Goal: Transaction & Acquisition: Purchase product/service

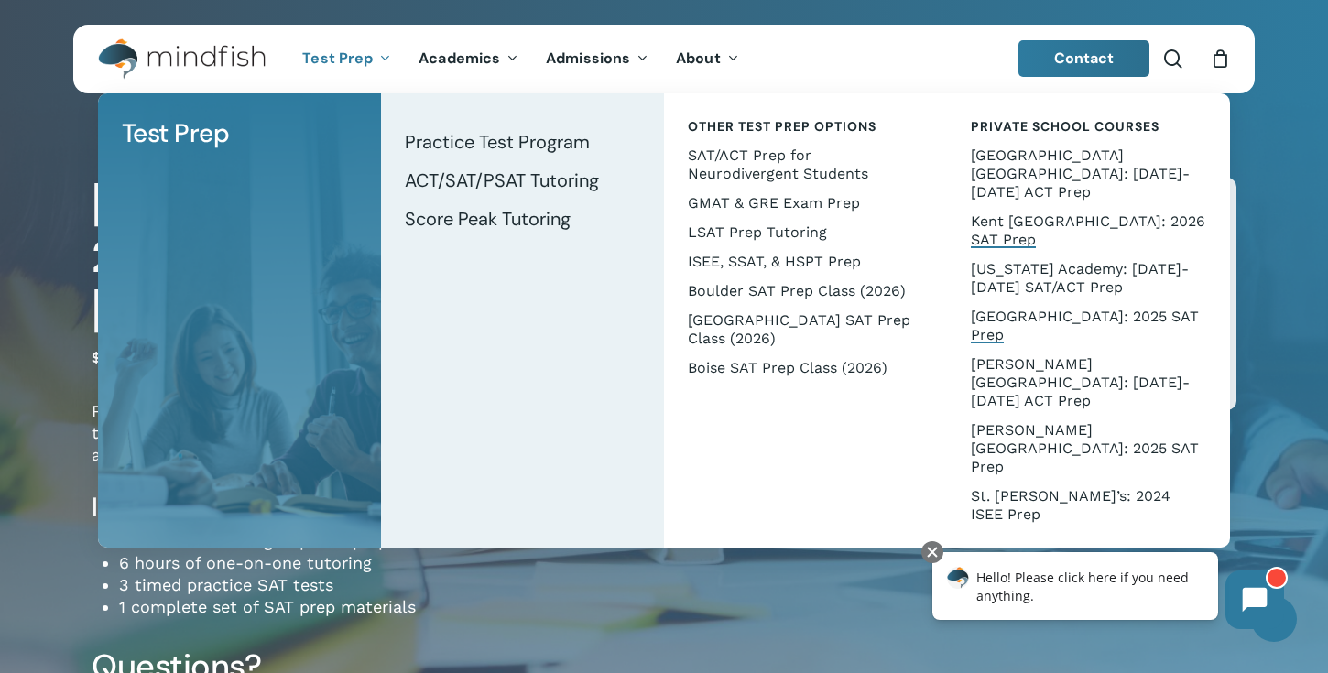
click at [1026, 212] on span "Kent [GEOGRAPHIC_DATA]: 2026 SAT Prep" at bounding box center [1088, 230] width 234 height 36
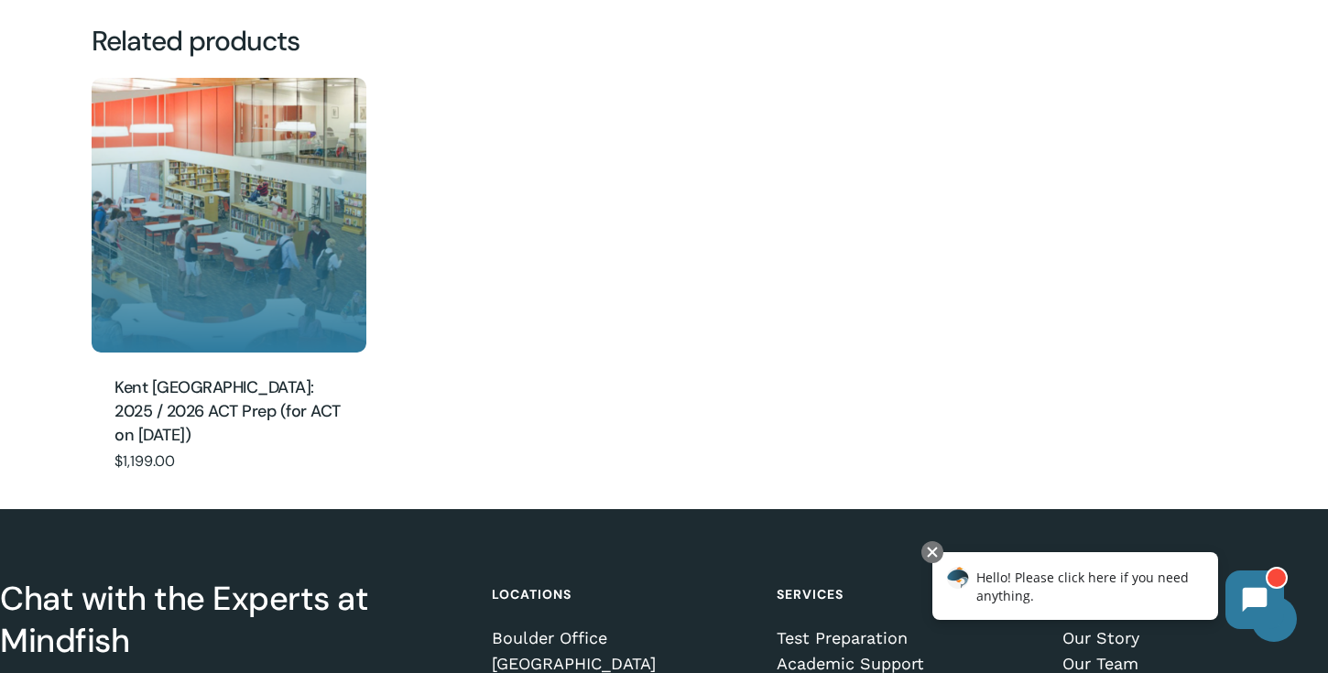
scroll to position [1786, 0]
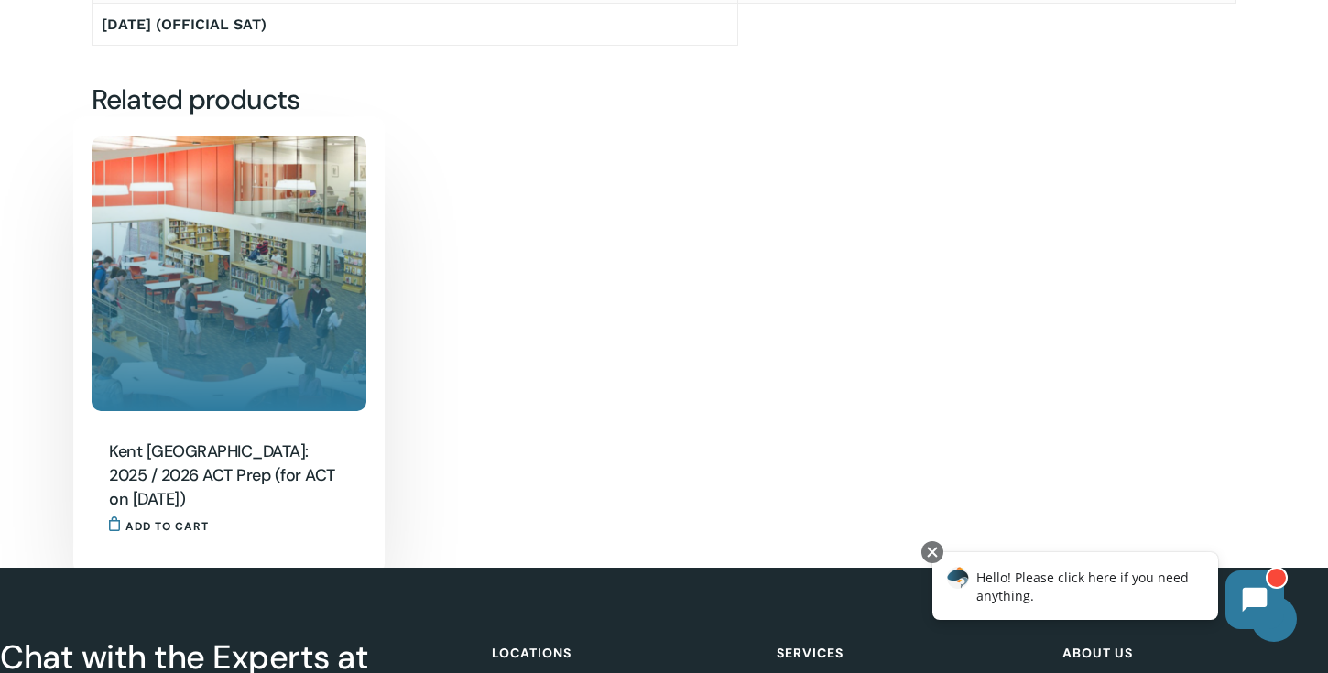
click at [244, 265] on img "Kent Denver: 2025 / 2026 ACT Prep (for ACT on Feb. 14)" at bounding box center [229, 273] width 275 height 275
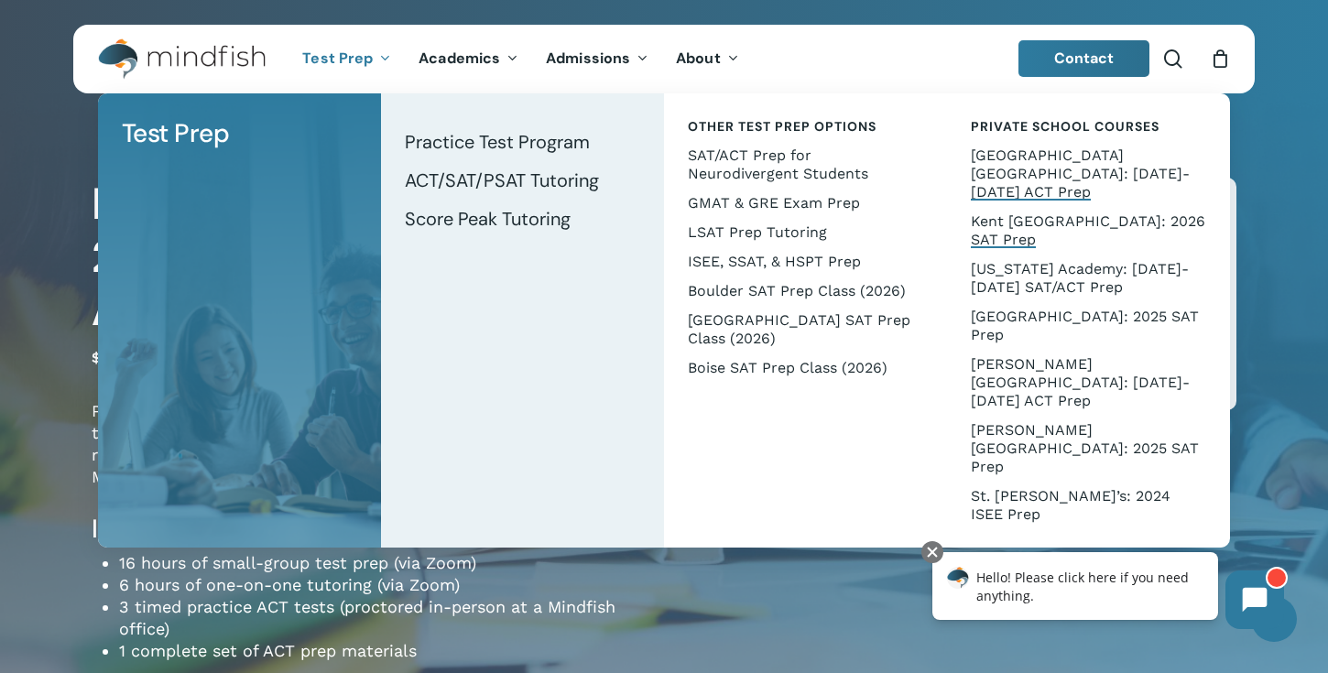
click at [1020, 212] on span "Kent [GEOGRAPHIC_DATA]: 2026 SAT Prep" at bounding box center [1088, 230] width 234 height 36
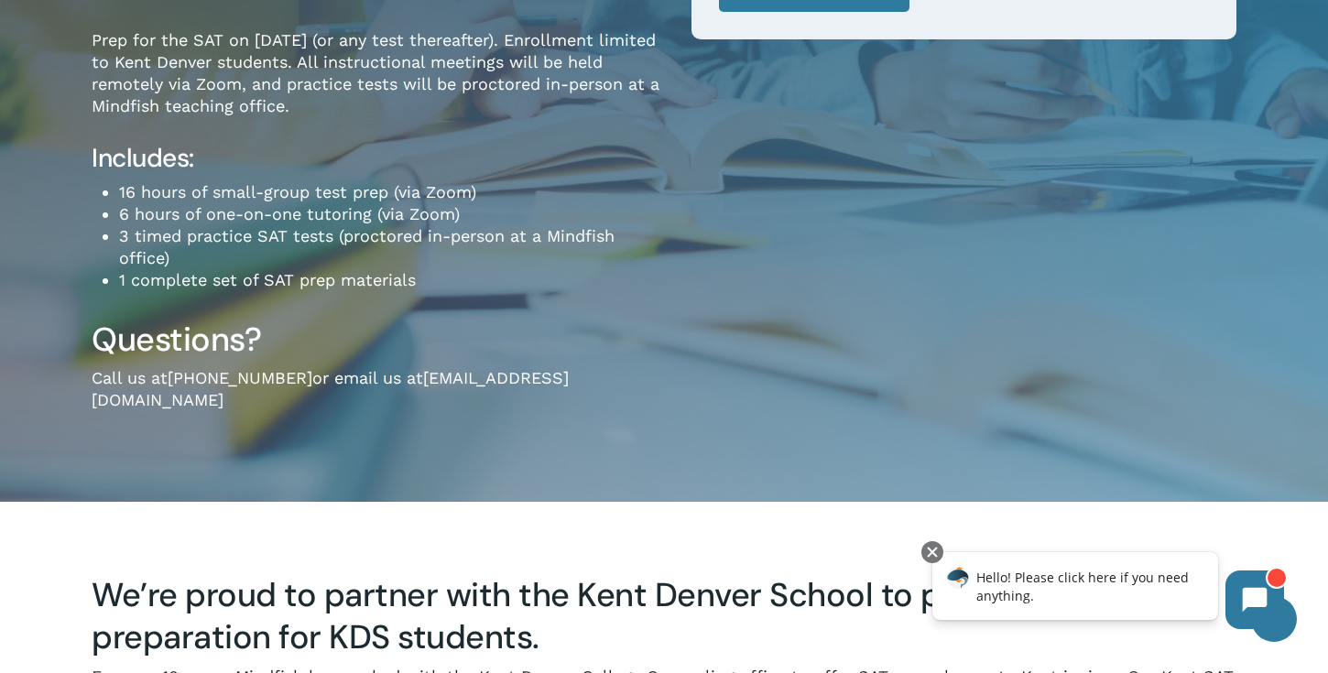
scroll to position [335, 0]
